Goal: Task Accomplishment & Management: Use online tool/utility

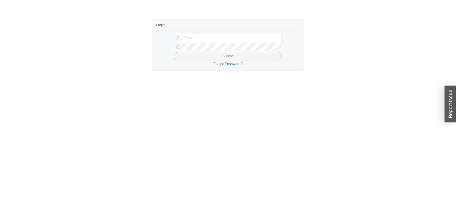
type input "[EMAIL_ADDRESS][PERSON_NAME][DOMAIN_NAME]"
click at [255, 53] on button "Submit" at bounding box center [228, 56] width 108 height 8
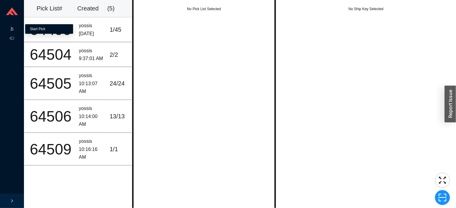
click at [43, 29] on link "Start Pick" at bounding box center [37, 29] width 15 height 4
